Goal: Task Accomplishment & Management: Manage account settings

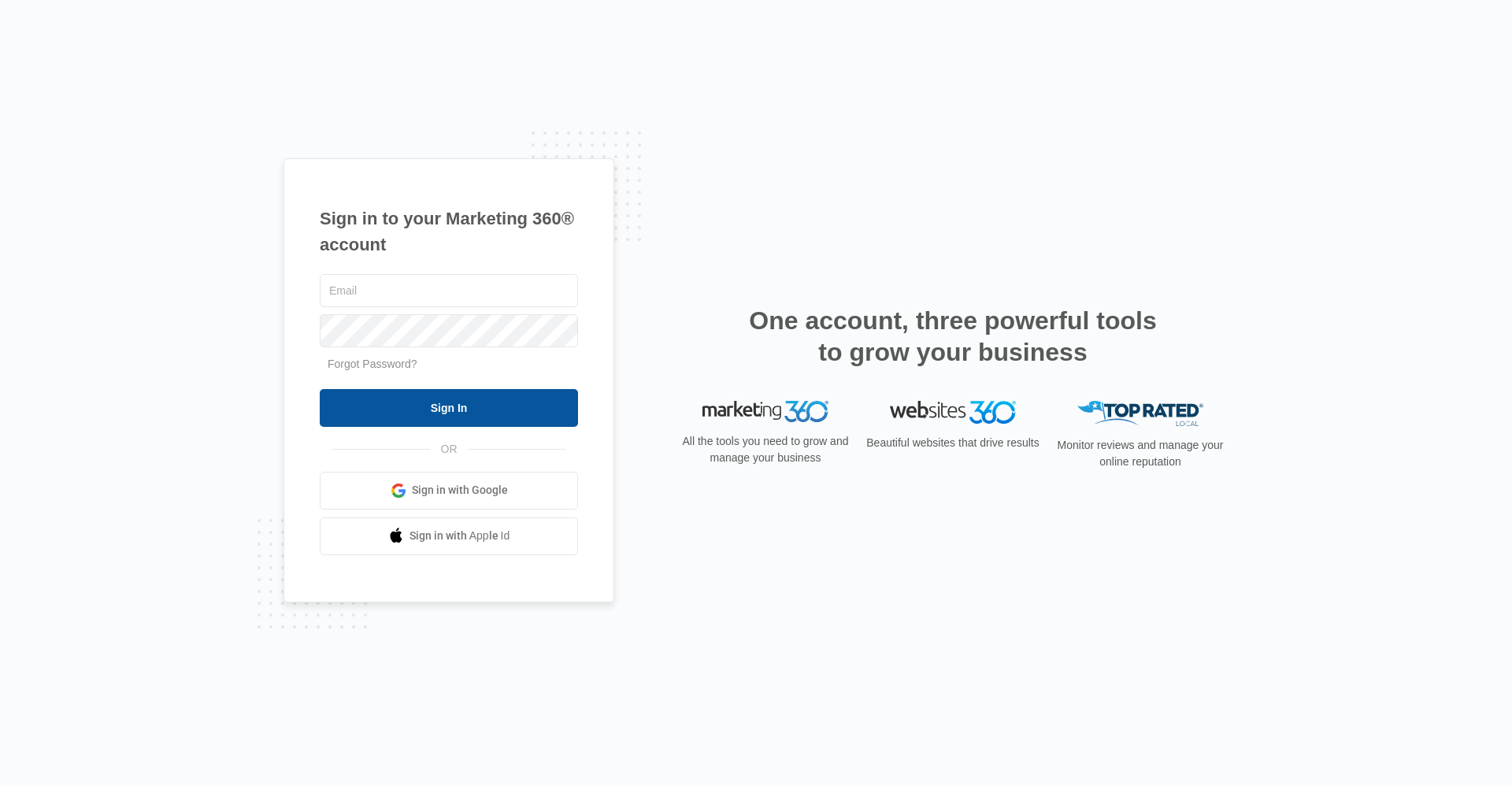
type input "[EMAIL_ADDRESS][DOMAIN_NAME]"
click at [441, 420] on input "Sign In" at bounding box center [449, 407] width 258 height 38
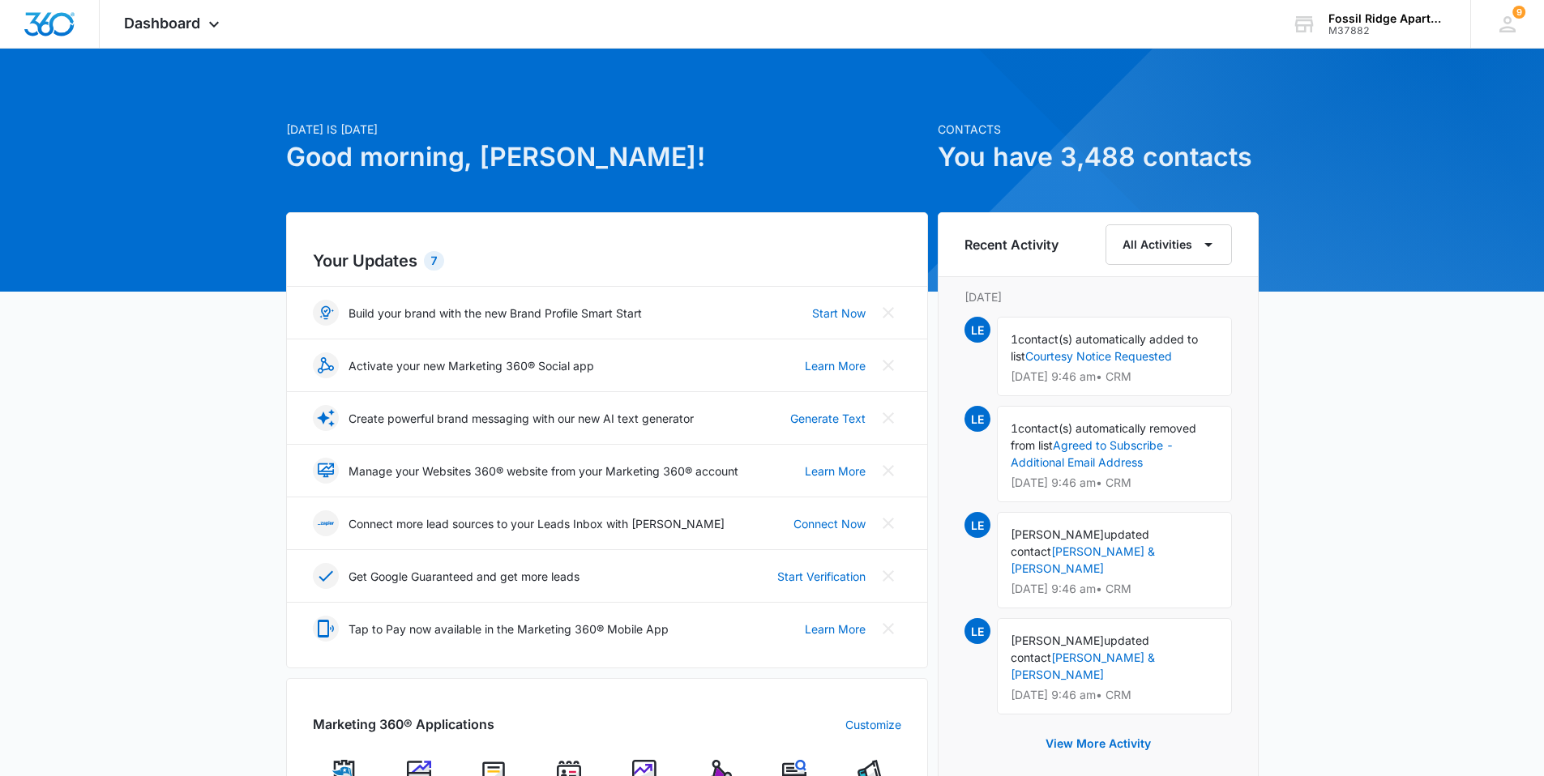
click at [563, 768] on img at bounding box center [569, 772] width 24 height 24
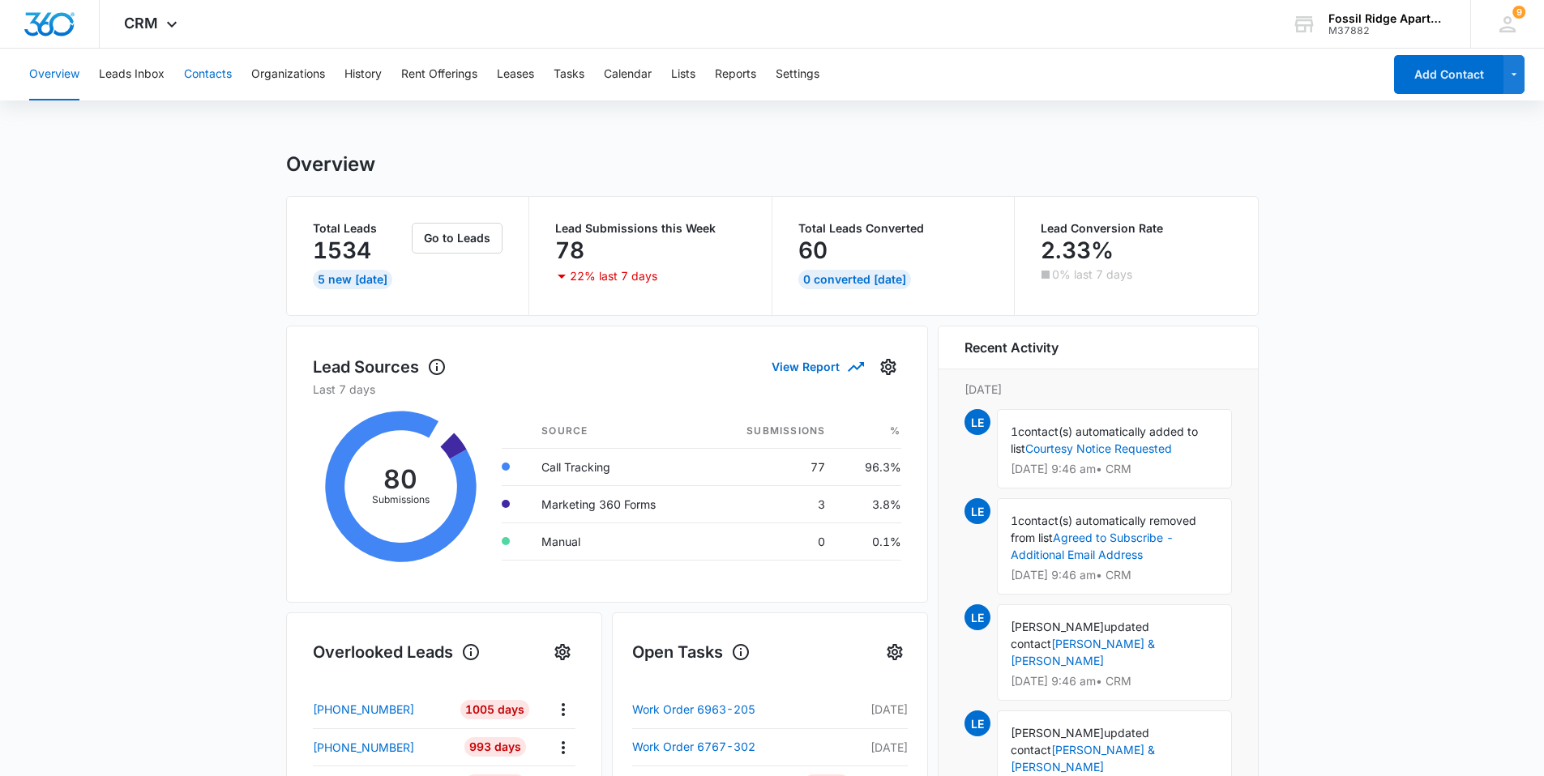
click at [206, 73] on button "Contacts" at bounding box center [208, 75] width 48 height 52
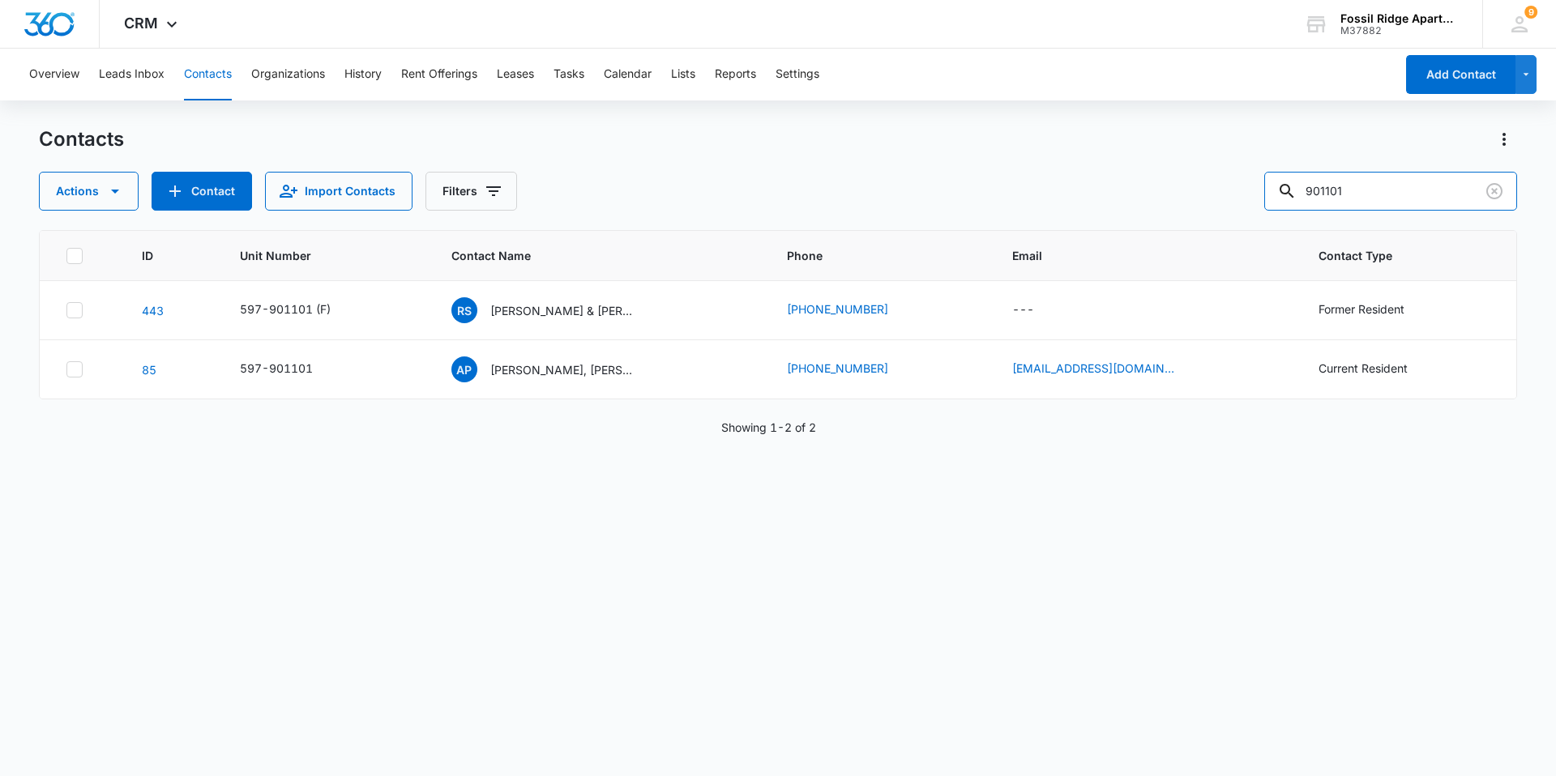
drag, startPoint x: 1365, startPoint y: 190, endPoint x: 1244, endPoint y: 219, distance: 124.8
click at [1245, 217] on div "Contacts Actions Contact Import Contacts Filters 901101 ID Unit Number Contact …" at bounding box center [778, 450] width 1478 height 648
type input "767303"
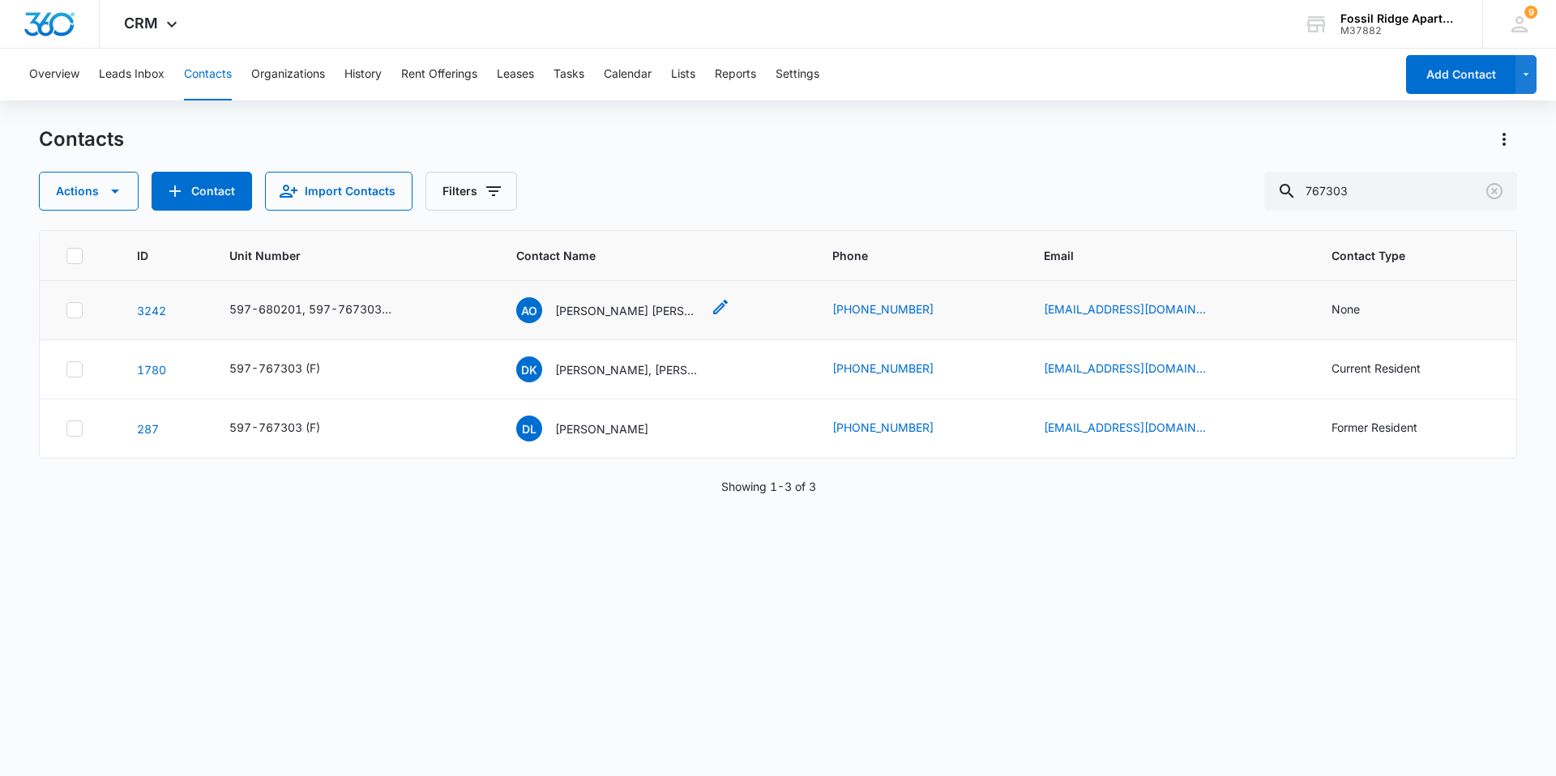
click at [593, 313] on p "[PERSON_NAME] [PERSON_NAME]" at bounding box center [628, 310] width 146 height 17
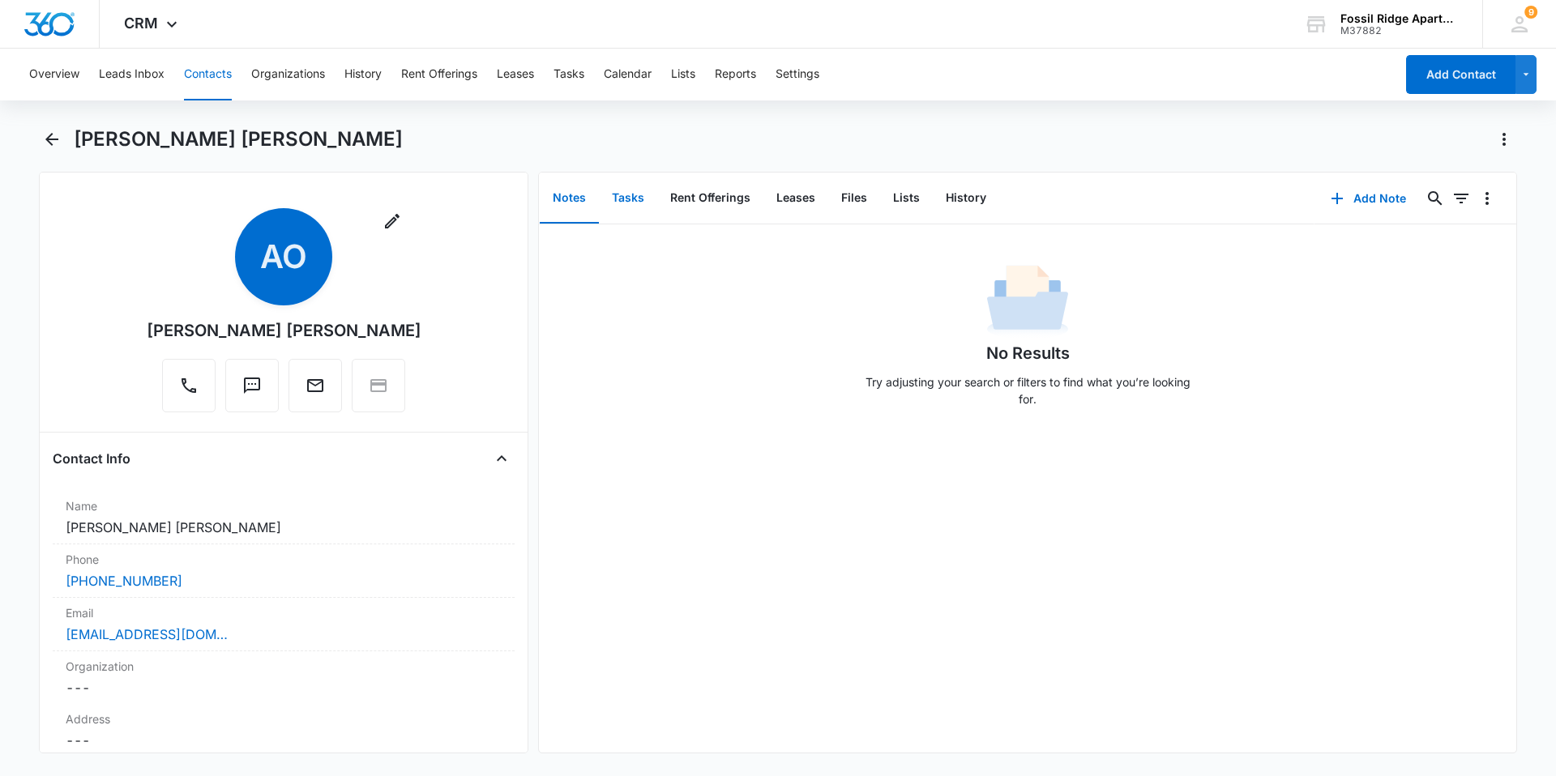
click at [634, 197] on button "Tasks" at bounding box center [628, 198] width 58 height 50
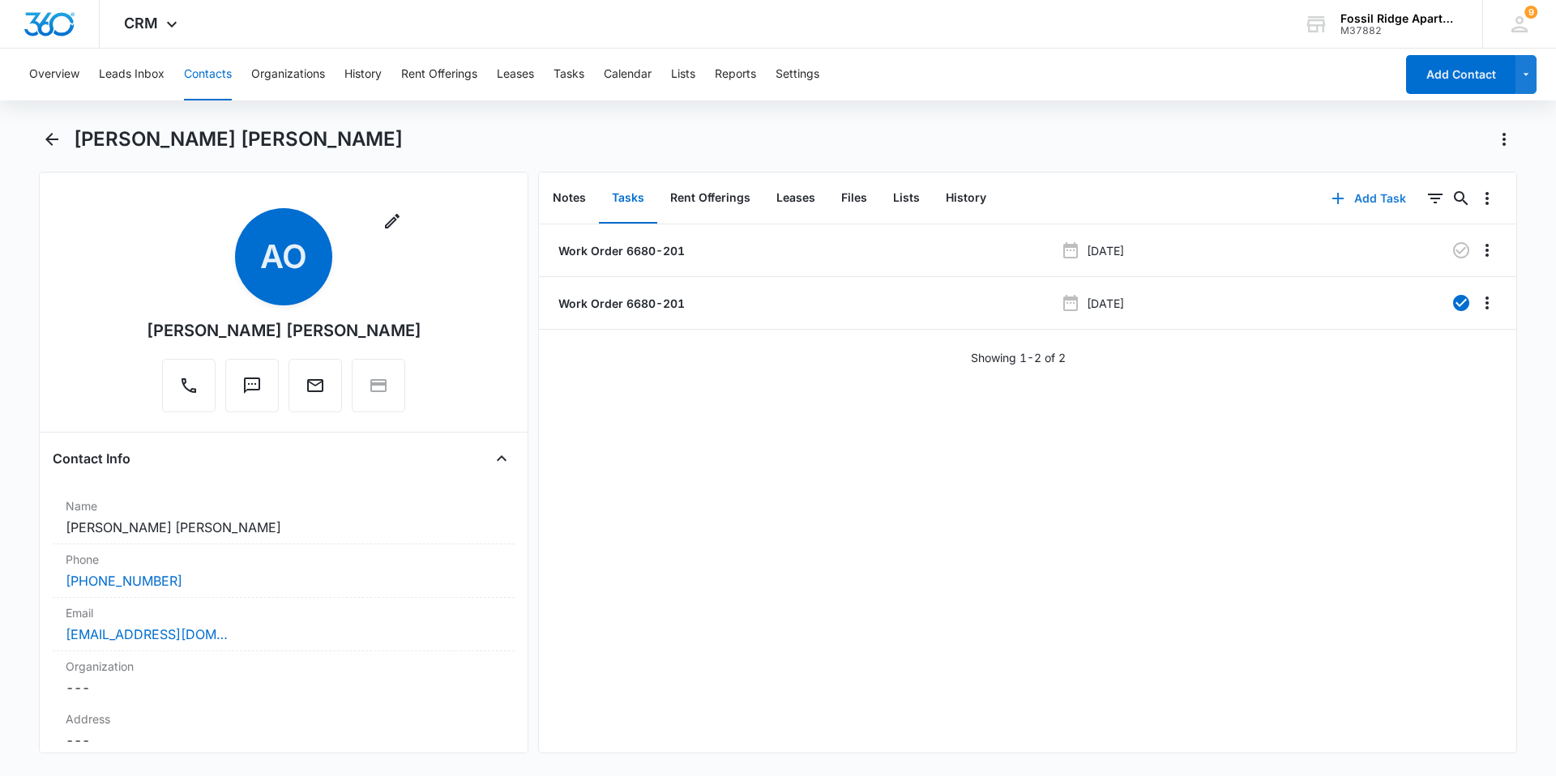
click at [1328, 199] on icon "button" at bounding box center [1337, 198] width 19 height 19
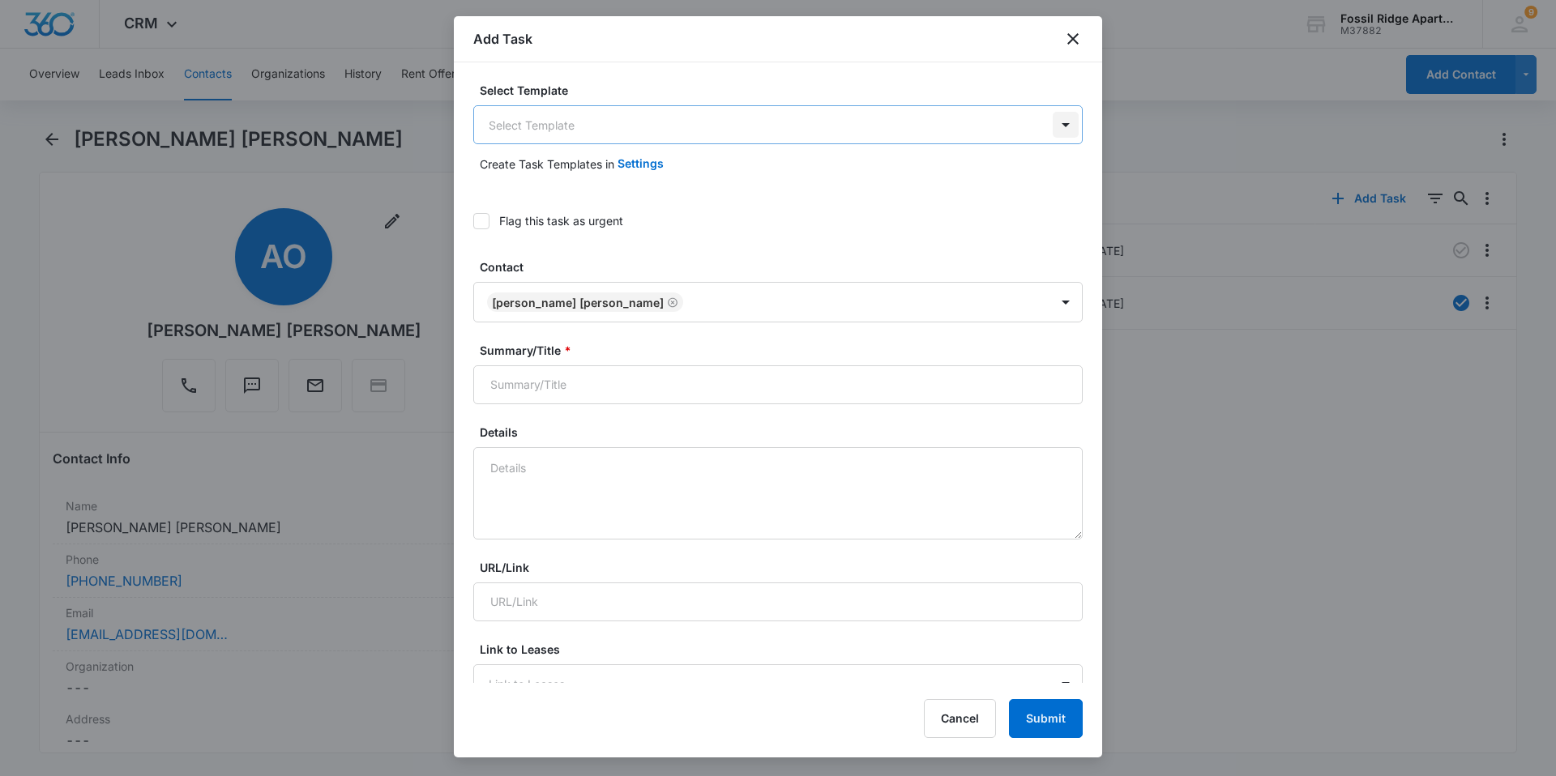
click at [1055, 131] on body "CRM Apps Reputation Websites Forms CRM Email Social Content Ads Intelligence Fi…" at bounding box center [778, 388] width 1556 height 776
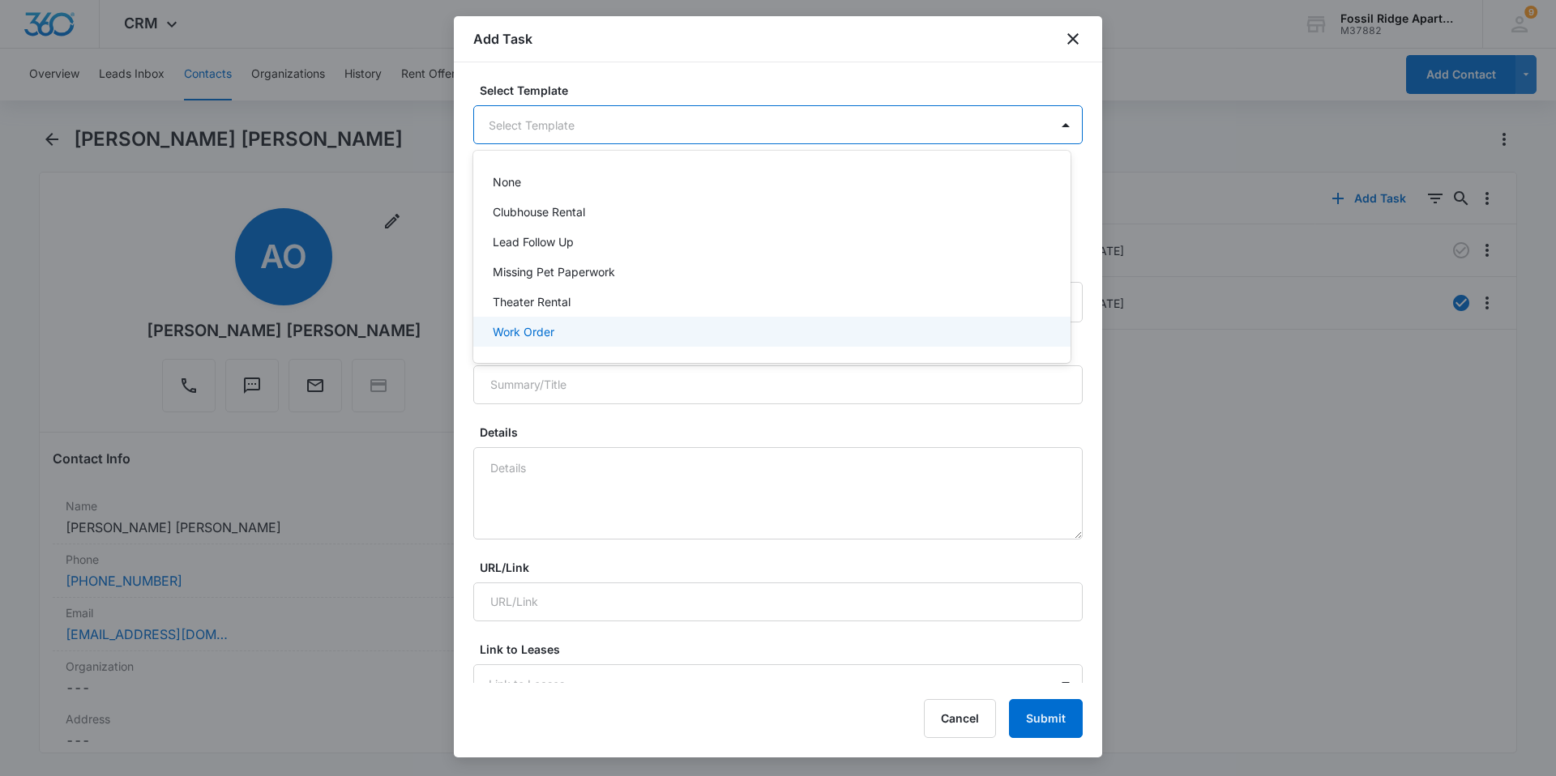
click at [513, 333] on p "Work Order" at bounding box center [524, 331] width 62 height 17
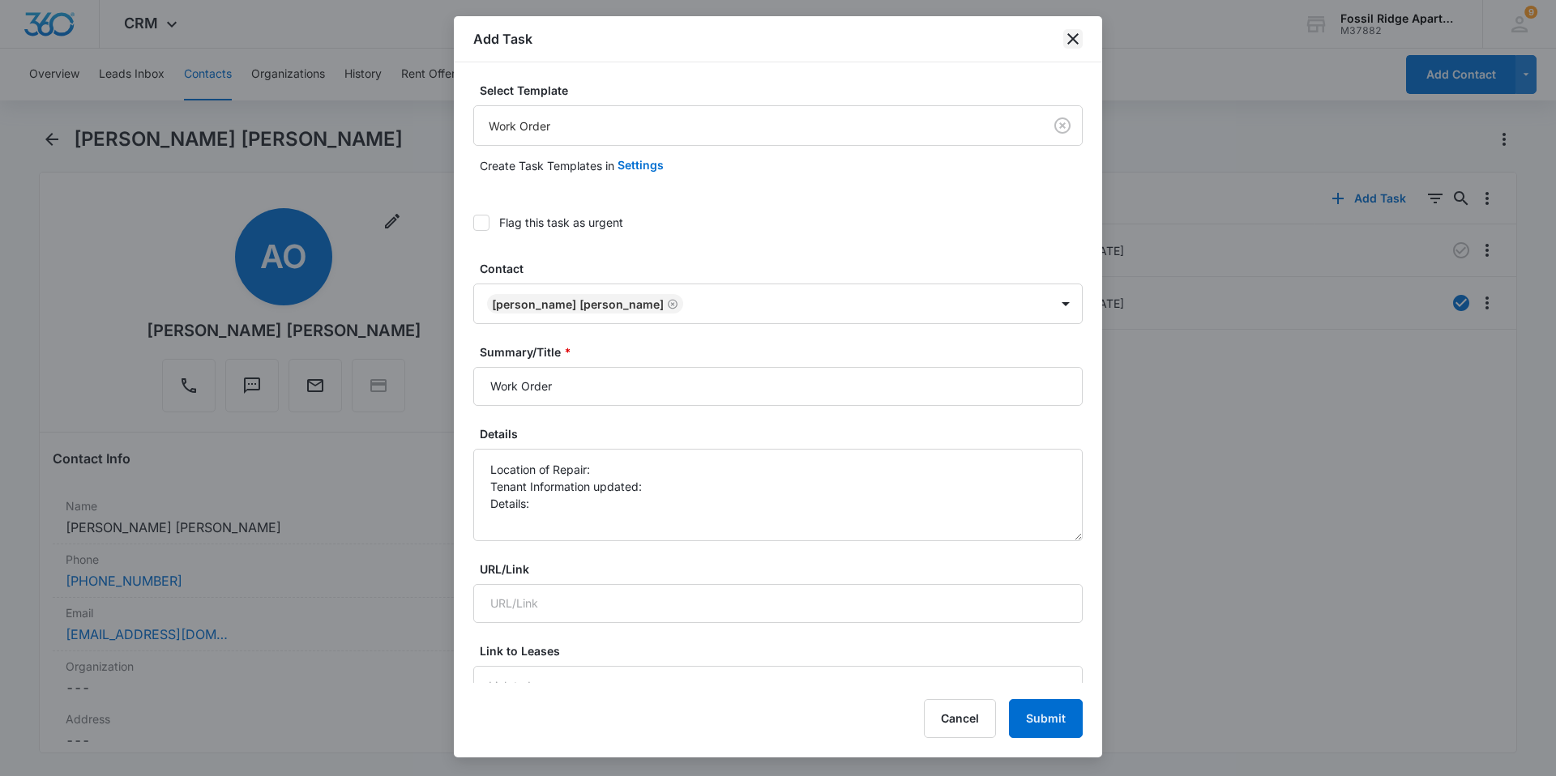
click at [1075, 38] on icon "close" at bounding box center [1072, 38] width 11 height 11
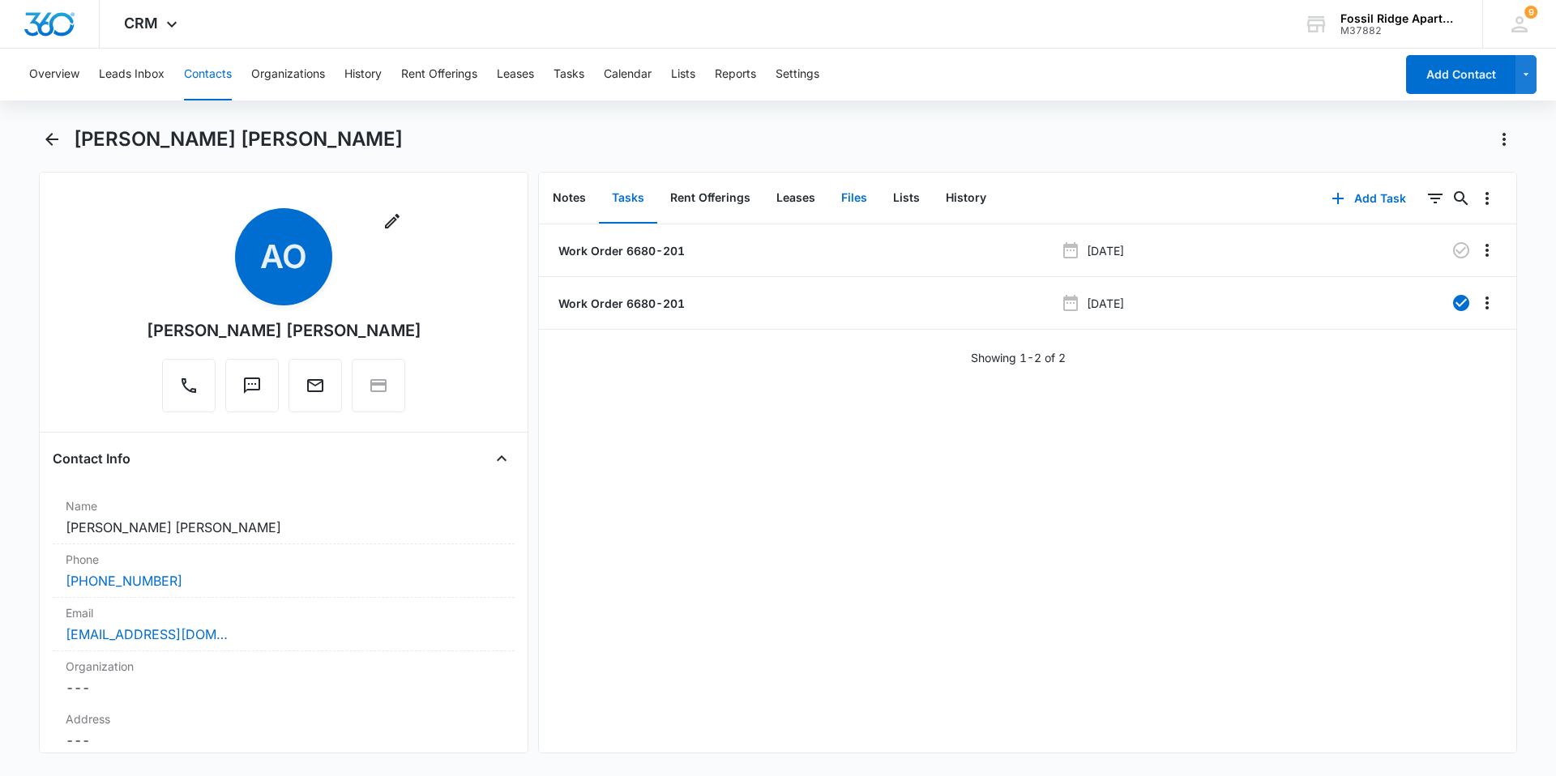
click at [857, 197] on button "Files" at bounding box center [854, 198] width 52 height 50
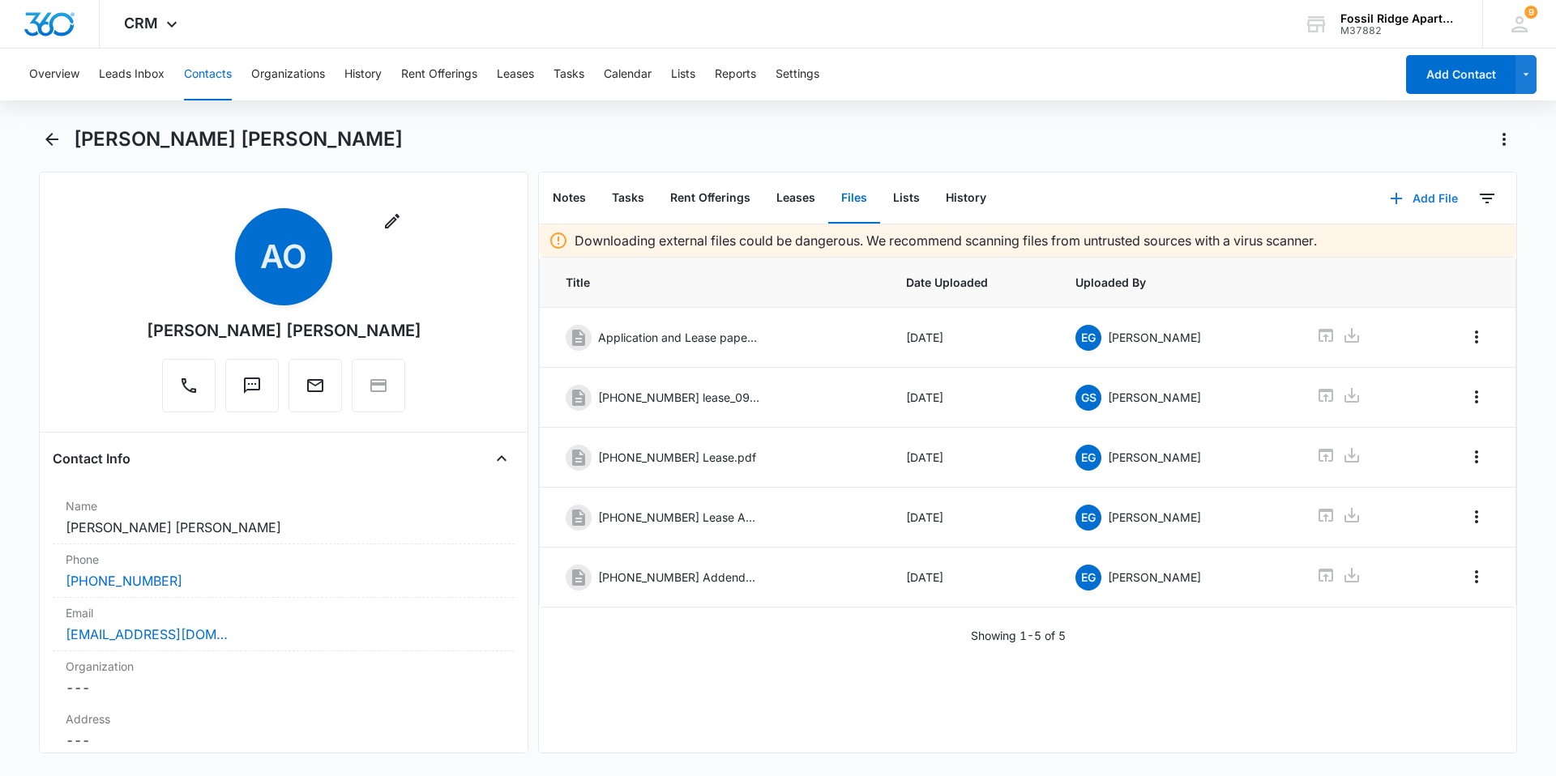
click at [1387, 201] on icon "button" at bounding box center [1396, 198] width 19 height 19
click at [1370, 248] on div "Upload Files" at bounding box center [1402, 250] width 65 height 11
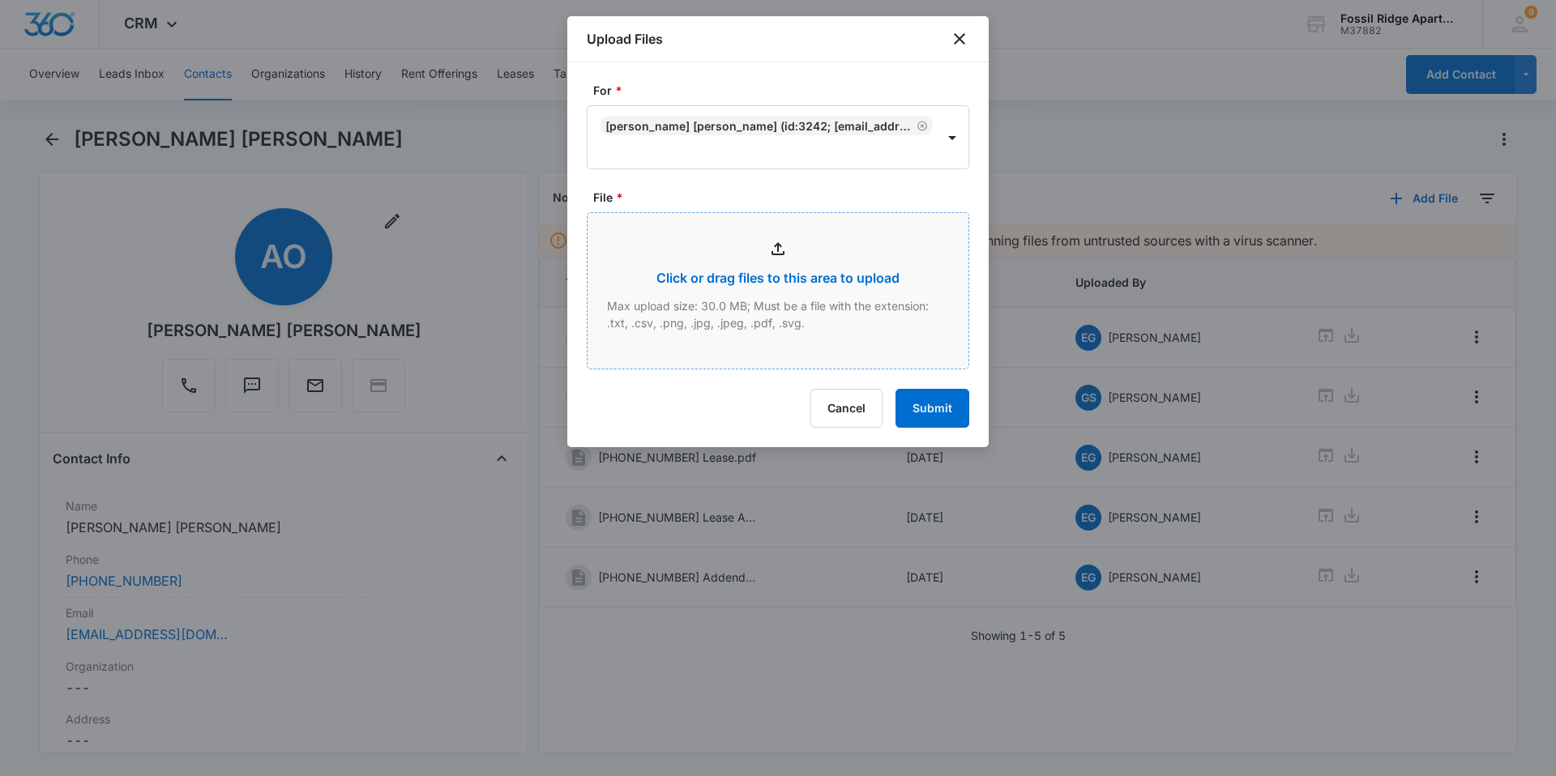
type input "C:\fakepath\Xerox Scan_10142025084153.pdf"
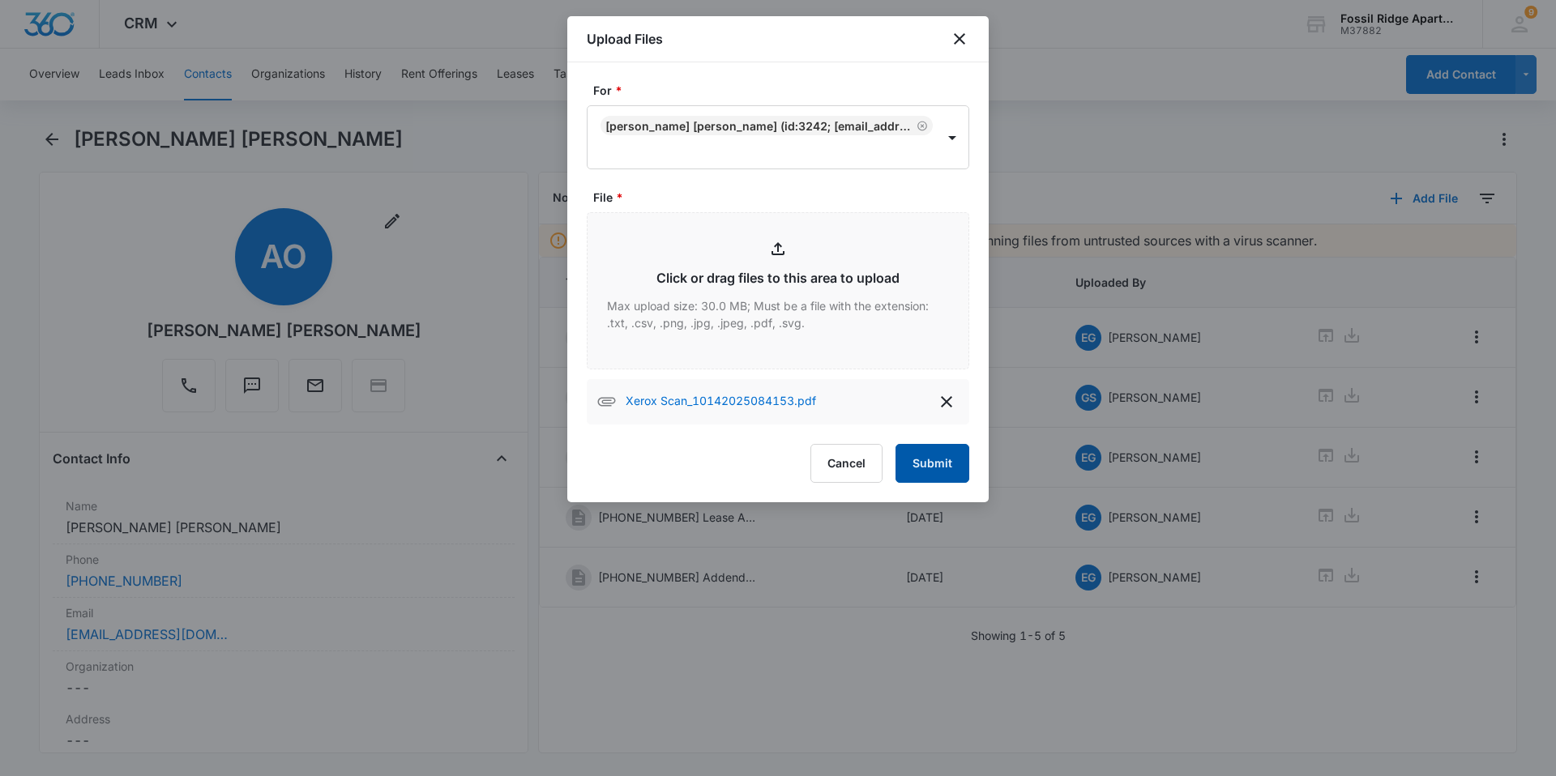
click at [925, 463] on button "Submit" at bounding box center [932, 463] width 74 height 39
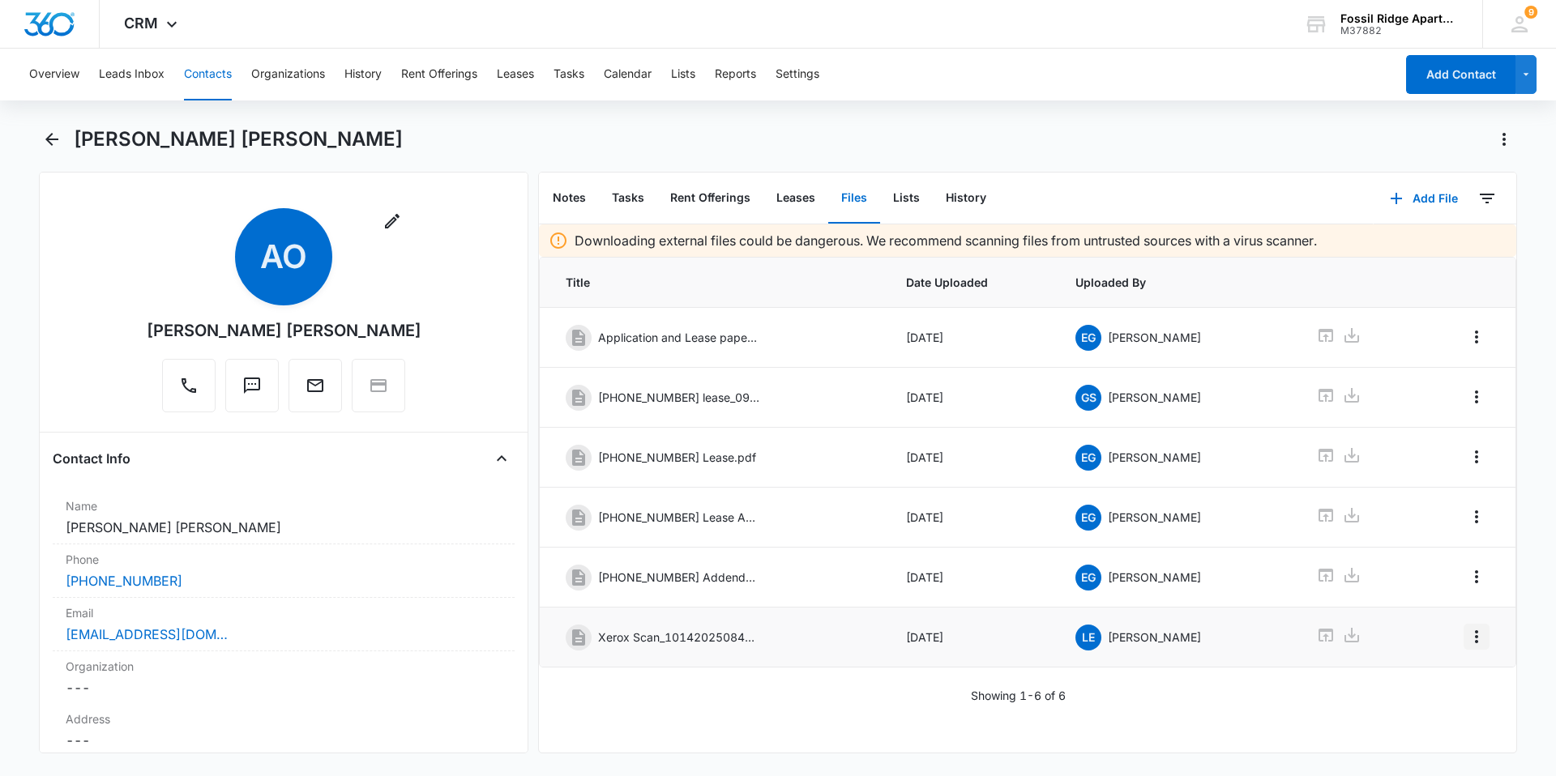
click at [1467, 635] on icon "Overflow Menu" at bounding box center [1476, 636] width 19 height 19
click at [1414, 680] on div "Edit" at bounding box center [1421, 682] width 34 height 11
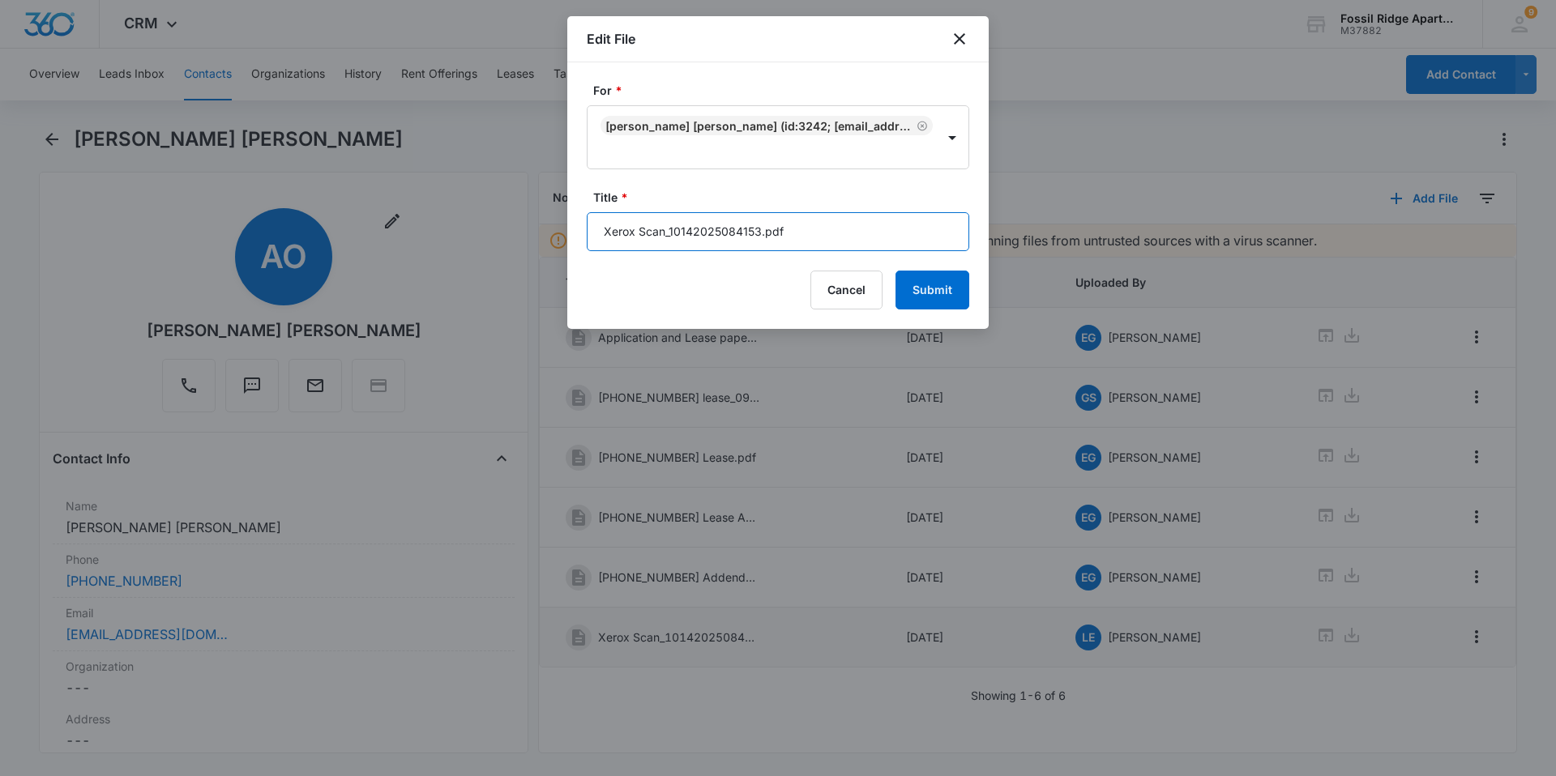
drag, startPoint x: 760, startPoint y: 229, endPoint x: 588, endPoint y: 232, distance: 171.8
click at [588, 232] on input "Xerox Scan_10142025084153.pdf" at bounding box center [778, 231] width 383 height 39
type input "Disbursement 597-767303.pdf"
click at [921, 300] on button "Submit" at bounding box center [932, 290] width 74 height 39
